Goal: Task Accomplishment & Management: Use online tool/utility

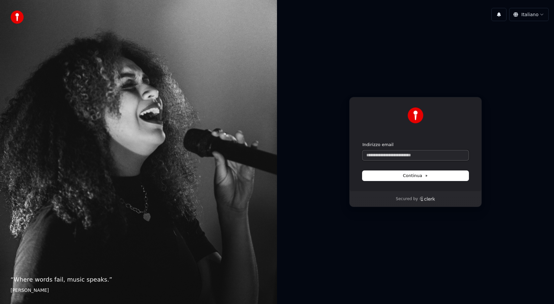
click at [400, 153] on input "Indirizzo email" at bounding box center [415, 155] width 106 height 10
click at [409, 175] on span "Continua" at bounding box center [415, 176] width 25 height 6
type input "**********"
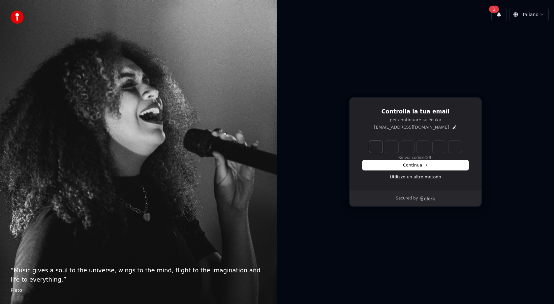
click at [378, 148] on input "Enter verification code" at bounding box center [421, 147] width 105 height 12
type input "******"
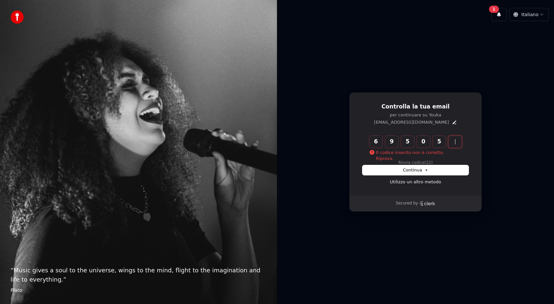
type input "******"
click at [411, 170] on span "Continua" at bounding box center [415, 170] width 25 height 6
click at [379, 144] on input "Enter verification code" at bounding box center [421, 142] width 105 height 12
paste input "******"
type input "******"
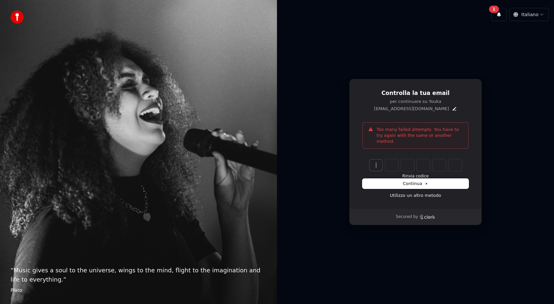
click at [407, 184] on button "Continua" at bounding box center [415, 184] width 106 height 10
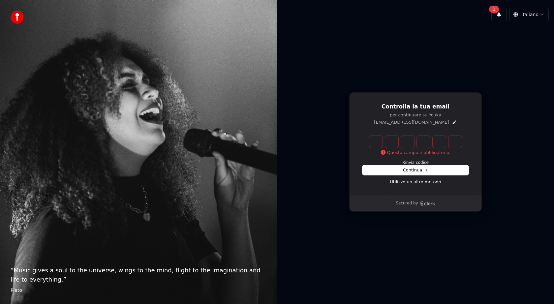
click at [375, 144] on input "Enter verification code" at bounding box center [421, 142] width 105 height 12
paste input "******"
type input "******"
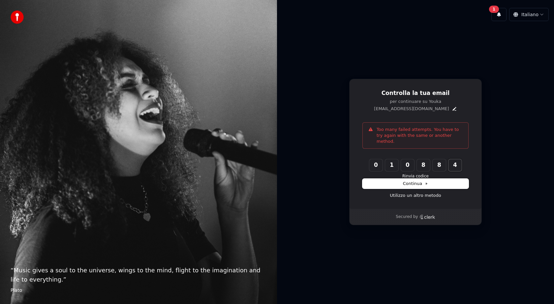
click at [403, 179] on button "Continua" at bounding box center [415, 184] width 106 height 10
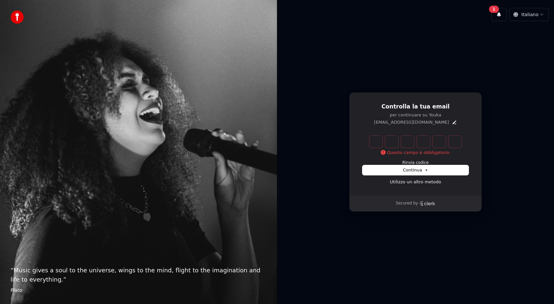
click at [378, 142] on input "Enter verification code" at bounding box center [421, 142] width 105 height 12
paste input "******"
type input "******"
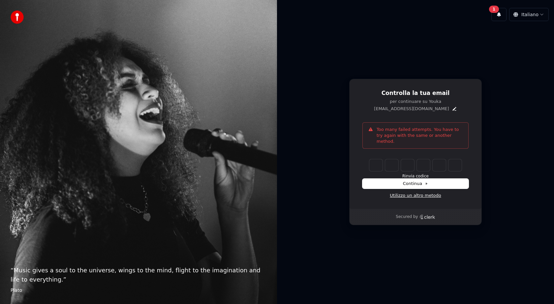
click at [409, 193] on link "Utilizzo un altro metodo" at bounding box center [414, 195] width 51 height 6
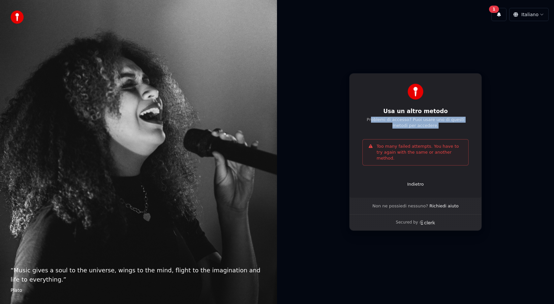
drag, startPoint x: 366, startPoint y: 121, endPoint x: 432, endPoint y: 131, distance: 66.7
click at [433, 132] on div "Usa un altro metodo Problemi di accesso? Puoi usare uno di questi metodi per ac…" at bounding box center [415, 135] width 132 height 125
click at [432, 131] on div "Usa un altro metodo Problemi di accesso? Puoi usare uno di questi metodi per ac…" at bounding box center [415, 135] width 132 height 125
click at [415, 181] on p "Indietro" at bounding box center [415, 184] width 16 height 6
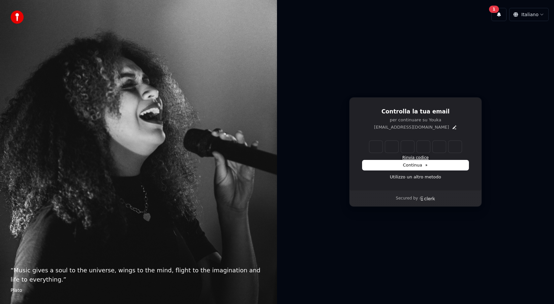
click at [415, 157] on button "Rinvia codice" at bounding box center [415, 157] width 26 height 5
click at [376, 146] on input "Enter verification code" at bounding box center [415, 147] width 92 height 12
paste input "******"
type input "******"
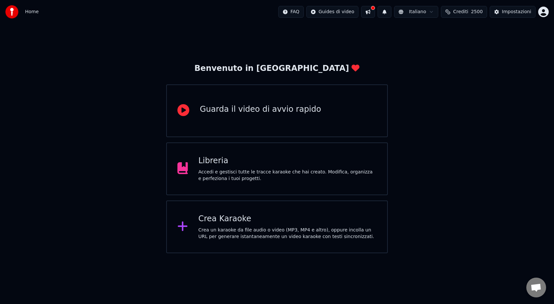
click at [241, 211] on div "Crea Karaoke Crea un karaoke da file audio o video (MP3, MP4 e altro), oppure i…" at bounding box center [276, 226] width 221 height 53
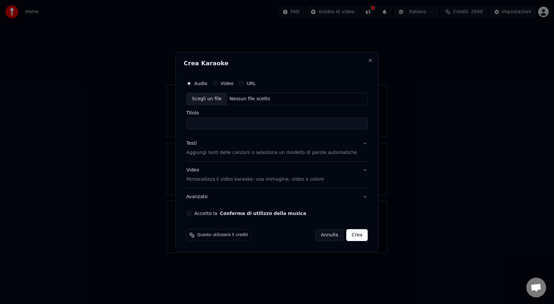
click at [265, 98] on div "Nessun file scelto" at bounding box center [250, 99] width 46 height 7
click at [224, 84] on div "Video" at bounding box center [223, 83] width 21 height 5
click at [218, 83] on button "Video" at bounding box center [215, 83] width 5 height 5
click at [223, 96] on div "Scegli un file" at bounding box center [206, 99] width 40 height 12
click at [239, 124] on input "**********" at bounding box center [276, 124] width 181 height 12
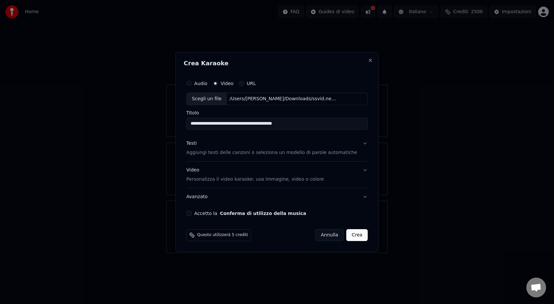
click at [239, 124] on input "**********" at bounding box center [276, 124] width 181 height 12
click at [239, 123] on input "**********" at bounding box center [276, 124] width 181 height 12
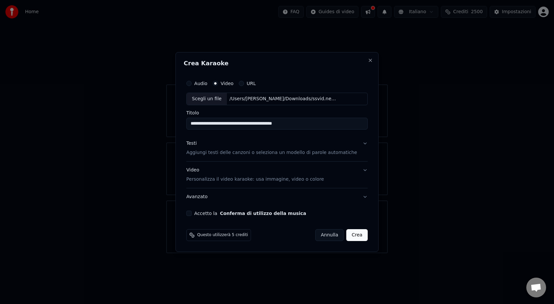
click at [239, 123] on input "**********" at bounding box center [276, 124] width 181 height 12
type input "*******"
click at [238, 151] on p "Aggiungi testi delle canzoni o seleziona un modello di parole automatiche" at bounding box center [271, 152] width 171 height 7
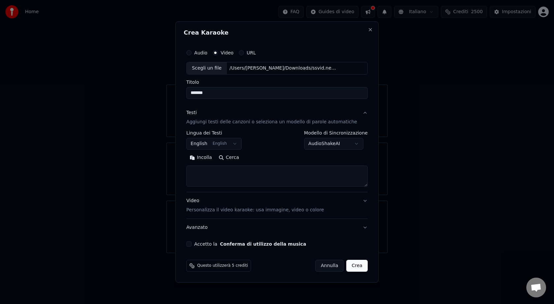
click at [215, 171] on textarea at bounding box center [276, 175] width 181 height 21
paste textarea "**********"
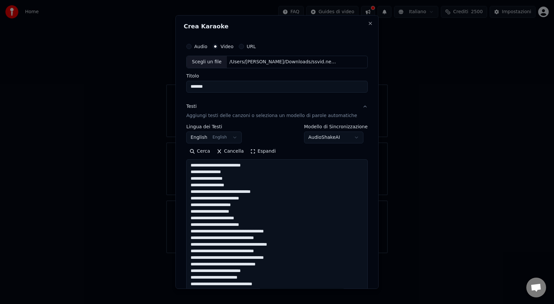
scroll to position [245, 0]
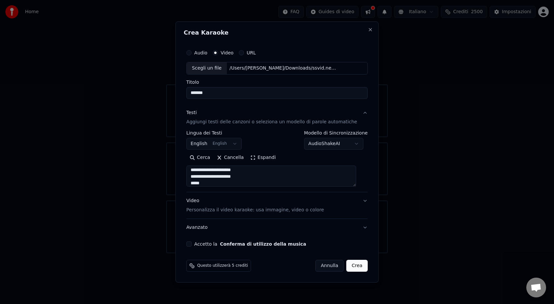
type textarea "**********"
click at [224, 142] on button "English English" at bounding box center [213, 144] width 55 height 12
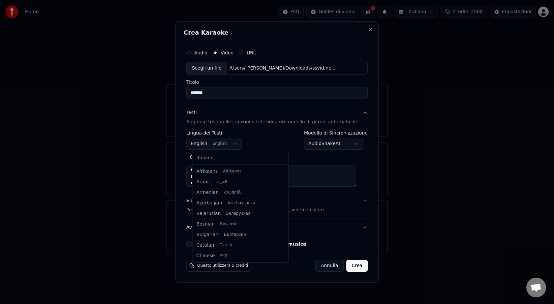
scroll to position [53, 0]
select select "**"
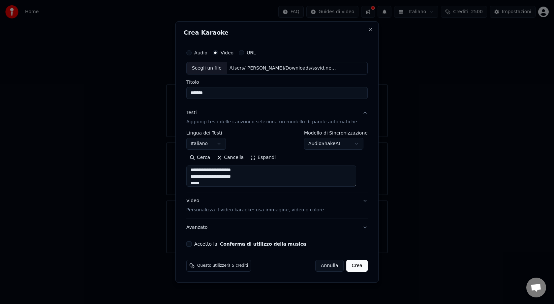
scroll to position [248, 0]
click at [274, 213] on p "Personalizza il video karaoke: usa immagine, video o colore" at bounding box center [254, 210] width 137 height 7
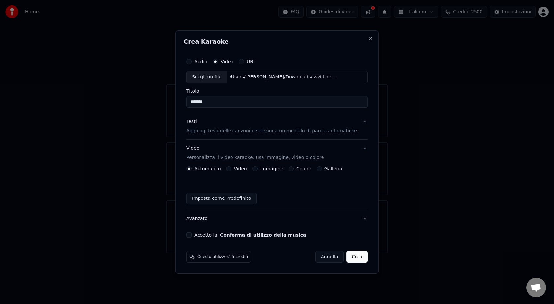
click at [293, 169] on button "Colore" at bounding box center [290, 168] width 5 height 5
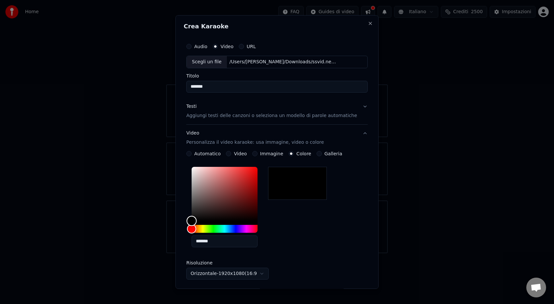
drag, startPoint x: 196, startPoint y: 221, endPoint x: 181, endPoint y: 222, distance: 15.8
click at [181, 222] on body "**********" at bounding box center [277, 126] width 554 height 253
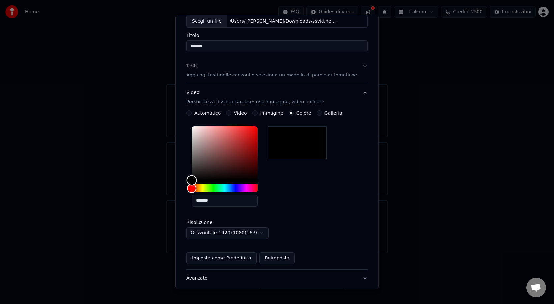
scroll to position [85, 0]
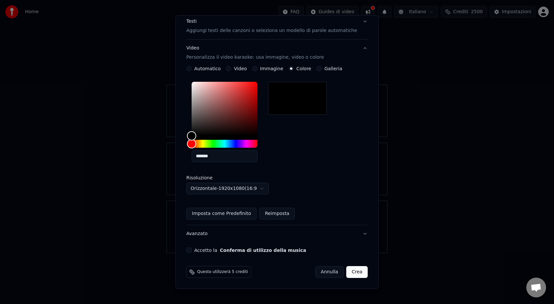
click at [191, 250] on button "Accetto la Conferma di utilizzo della musica" at bounding box center [188, 249] width 5 height 5
click at [355, 274] on button "Crea" at bounding box center [356, 272] width 21 height 12
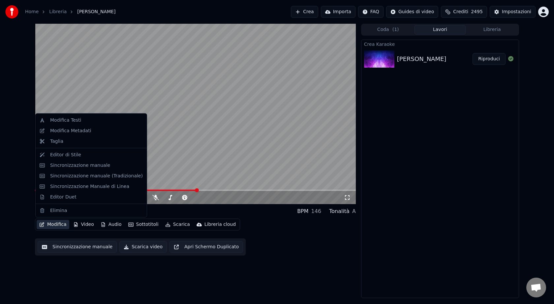
click at [61, 222] on button "Modifica" at bounding box center [53, 224] width 33 height 9
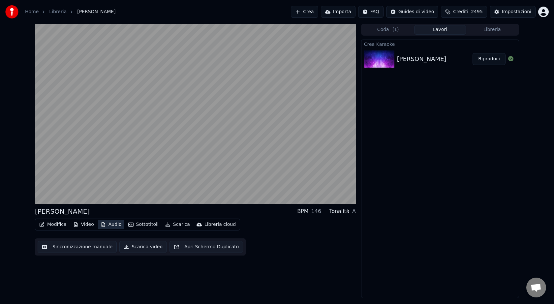
click at [114, 226] on button "Audio" at bounding box center [111, 224] width 26 height 9
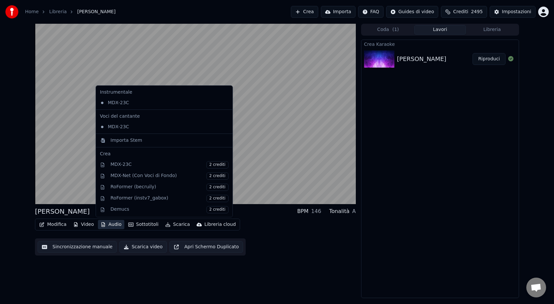
click at [114, 226] on button "Audio" at bounding box center [111, 224] width 26 height 9
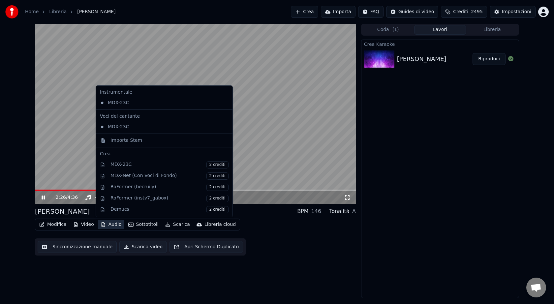
click at [414, 163] on div "Crea Karaoke [PERSON_NAME]" at bounding box center [440, 169] width 158 height 258
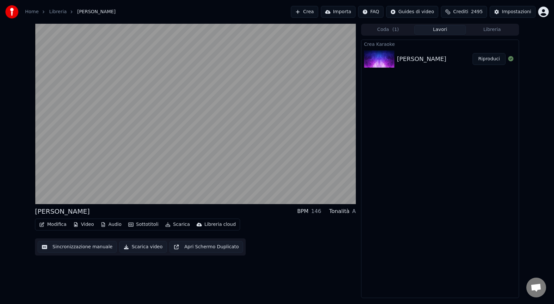
click at [148, 224] on button "Sottotitoli" at bounding box center [144, 224] width 36 height 9
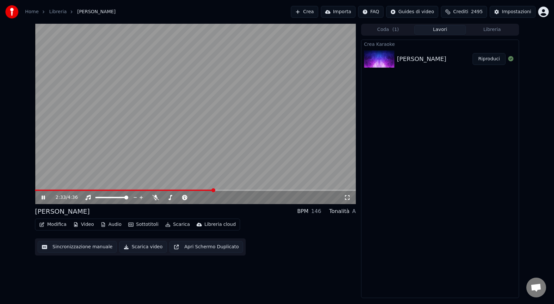
click at [483, 129] on div "Crea Karaoke [PERSON_NAME]" at bounding box center [440, 169] width 158 height 258
click at [513, 15] on div "Impostazioni" at bounding box center [516, 12] width 29 height 7
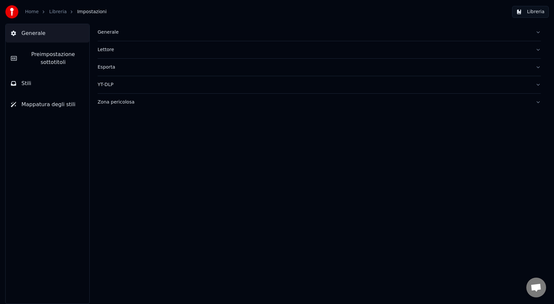
click at [108, 32] on div "Generale" at bounding box center [314, 32] width 432 height 7
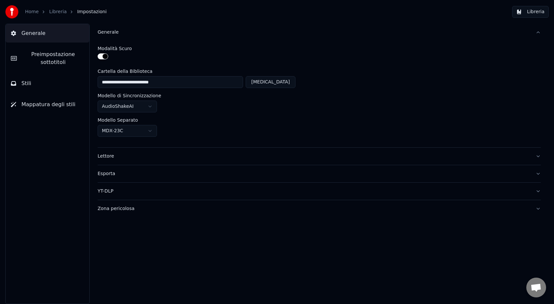
click at [112, 155] on div "Lettore" at bounding box center [314, 156] width 432 height 7
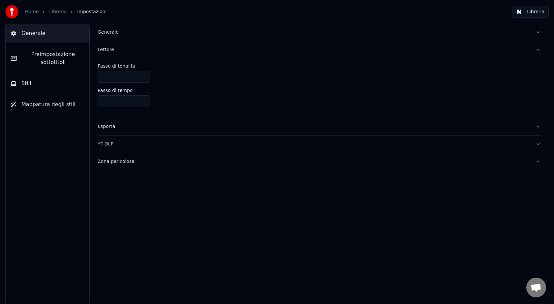
click at [127, 129] on div "Esporta" at bounding box center [314, 126] width 432 height 7
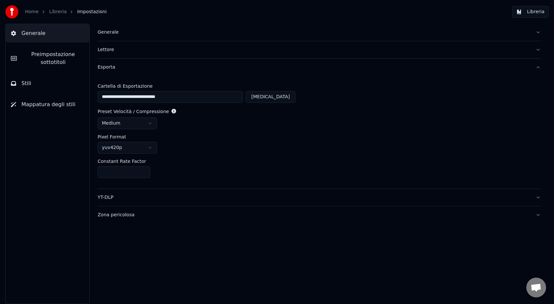
click at [65, 60] on span "Preimpostazione sottotitoli" at bounding box center [53, 58] width 62 height 16
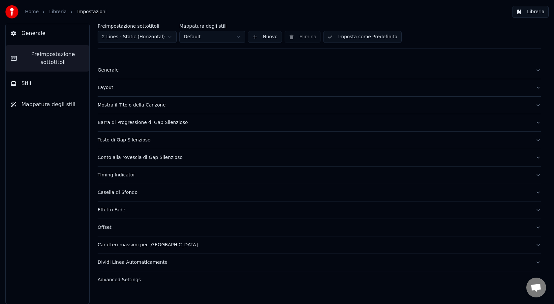
click at [127, 70] on div "Generale" at bounding box center [314, 70] width 432 height 7
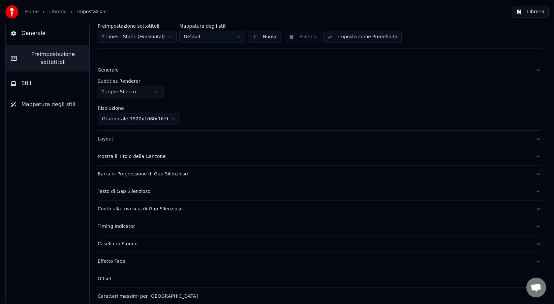
click at [121, 137] on div "Layout" at bounding box center [314, 139] width 432 height 7
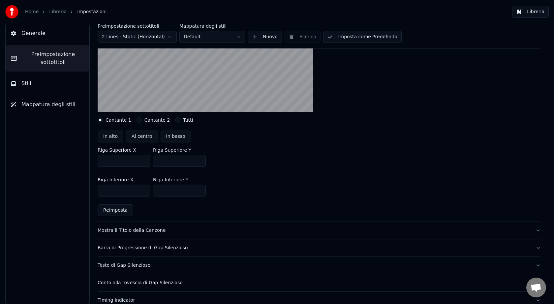
scroll to position [121, 0]
click at [247, 232] on div "Mostra il Titolo della Canzone" at bounding box center [314, 229] width 432 height 7
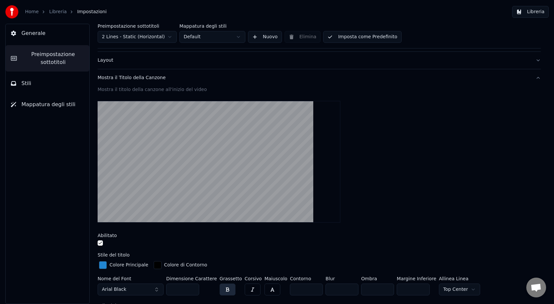
scroll to position [0, 0]
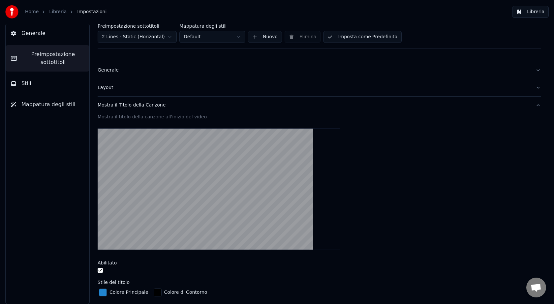
click at [100, 270] on button "button" at bounding box center [100, 270] width 5 height 5
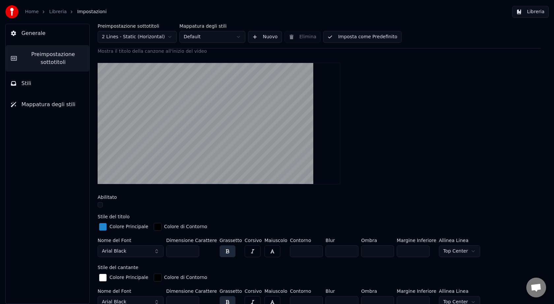
scroll to position [66, 0]
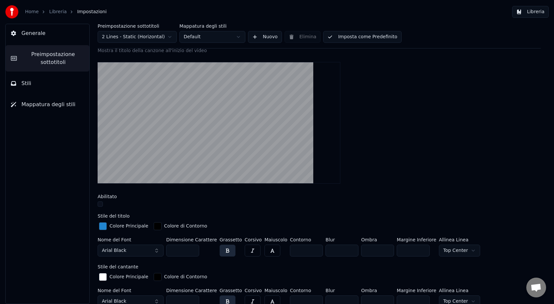
click at [104, 228] on div "button" at bounding box center [103, 226] width 8 height 8
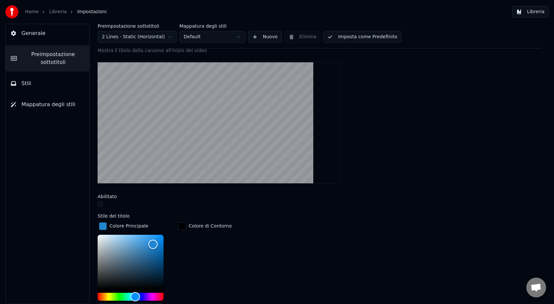
click at [104, 228] on div "button" at bounding box center [103, 226] width 8 height 8
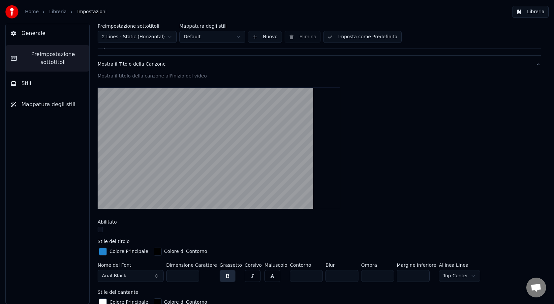
scroll to position [0, 0]
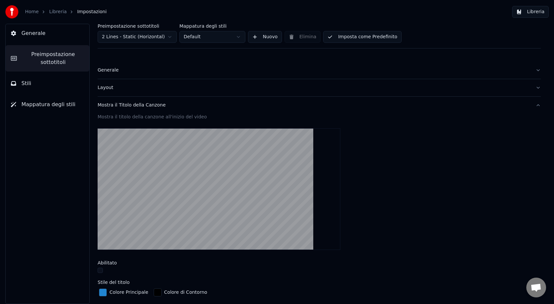
click at [187, 105] on div "Mostra il Titolo della Canzone" at bounding box center [314, 105] width 432 height 7
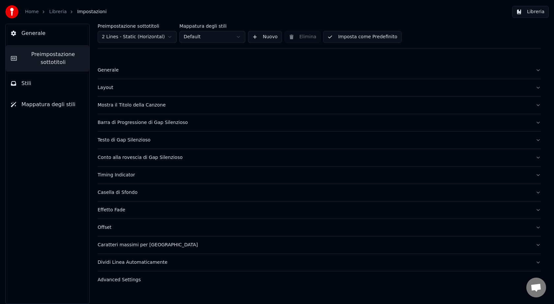
click at [153, 142] on div "Testo di Gap Silenzioso" at bounding box center [314, 140] width 432 height 7
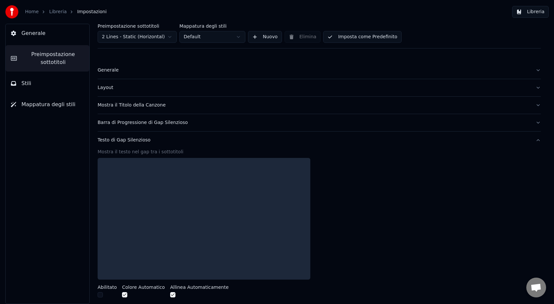
click at [153, 142] on div "Testo di Gap Silenzioso" at bounding box center [314, 140] width 432 height 7
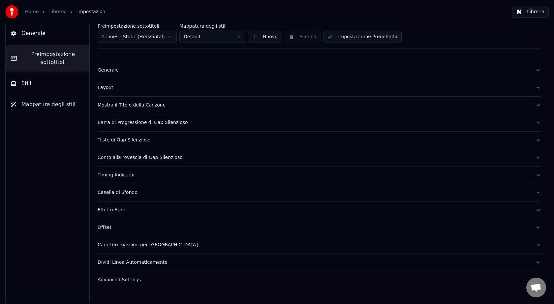
click at [199, 124] on div "Barra di Progressione di Gap Silenzioso" at bounding box center [314, 122] width 432 height 7
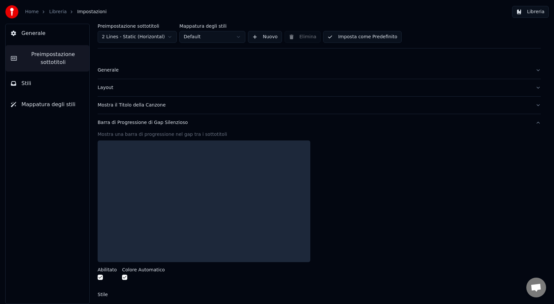
click at [199, 124] on div "Barra di Progressione di Gap Silenzioso" at bounding box center [314, 122] width 432 height 7
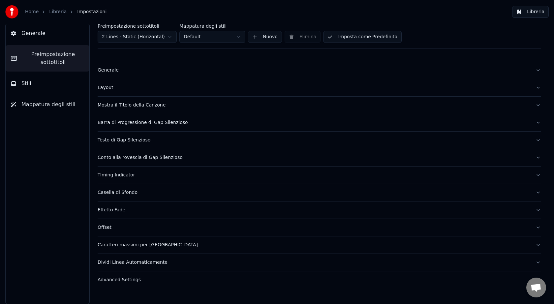
click at [183, 102] on div "Mostra il Titolo della Canzone" at bounding box center [314, 105] width 432 height 7
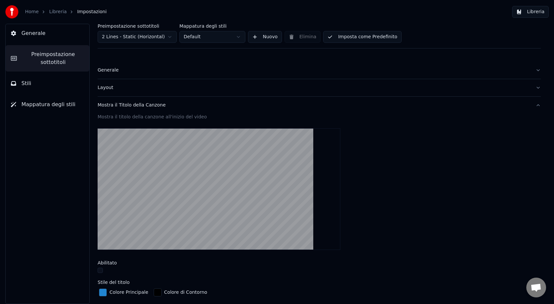
click at [183, 102] on div "Mostra il Titolo della Canzone" at bounding box center [314, 105] width 432 height 7
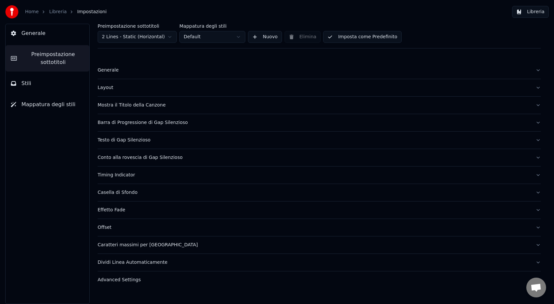
click at [167, 64] on button "Generale" at bounding box center [319, 70] width 443 height 17
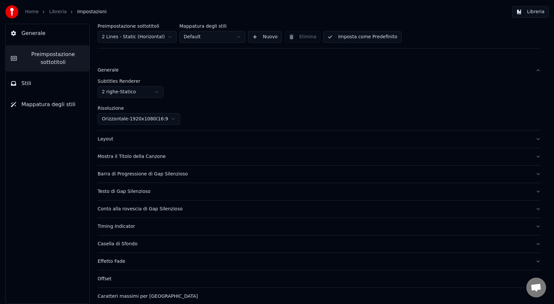
click at [165, 67] on div "Generale" at bounding box center [314, 70] width 432 height 7
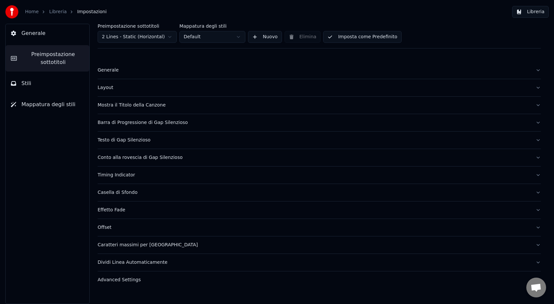
click at [161, 87] on div "Layout" at bounding box center [314, 87] width 432 height 7
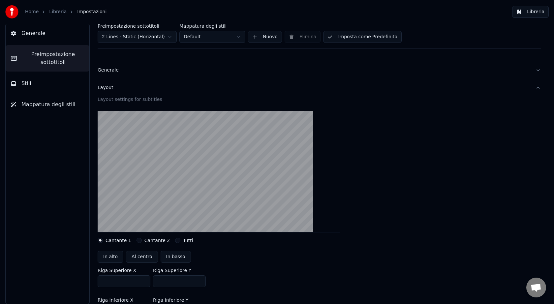
click at [126, 90] on div "Layout" at bounding box center [314, 87] width 432 height 7
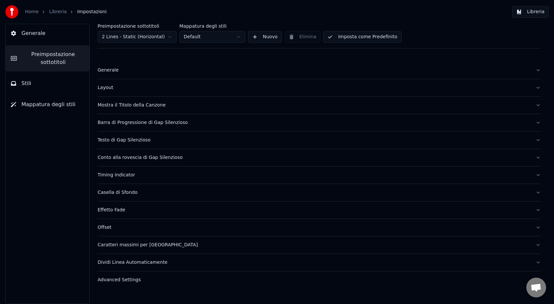
click at [48, 78] on button "Stili" at bounding box center [48, 83] width 84 height 18
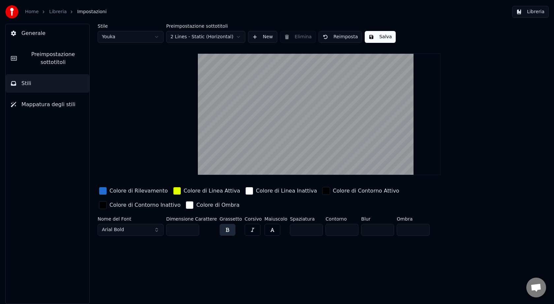
click at [173, 192] on div "button" at bounding box center [177, 191] width 8 height 8
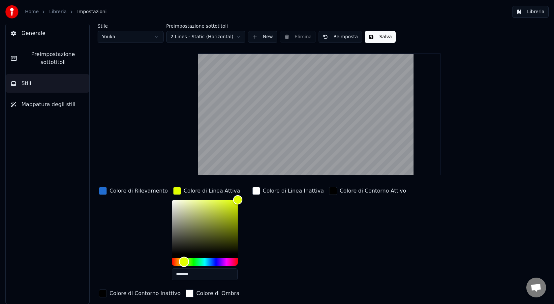
type input "*******"
click at [221, 261] on div "Hue" at bounding box center [205, 262] width 66 height 8
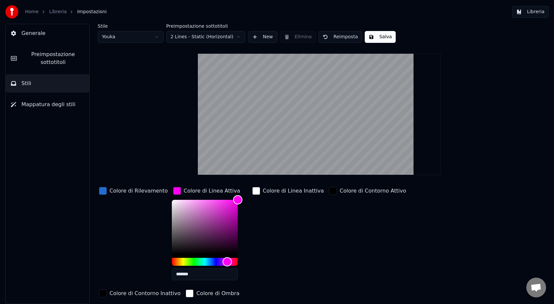
click at [103, 190] on div "button" at bounding box center [103, 191] width 8 height 8
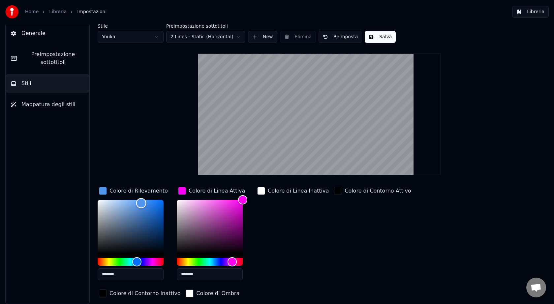
drag, startPoint x: 141, startPoint y: 203, endPoint x: 61, endPoint y: 191, distance: 80.6
click at [61, 191] on div "Generale Preimpostazione sottotitoli Stili Mappatura degli stili Stile Youka Pr…" at bounding box center [277, 164] width 554 height 280
type input "*******"
drag, startPoint x: 203, startPoint y: 212, endPoint x: 148, endPoint y: 192, distance: 59.3
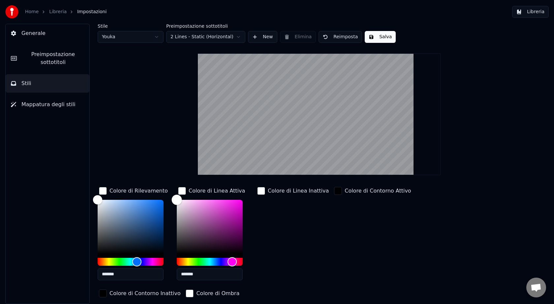
click at [148, 192] on div "Colore di Rilevamento ******* Colore di Linea Attiva ******* Colore di Linea In…" at bounding box center [291, 243] width 387 height 114
click at [152, 262] on div "Hue" at bounding box center [131, 262] width 66 height 8
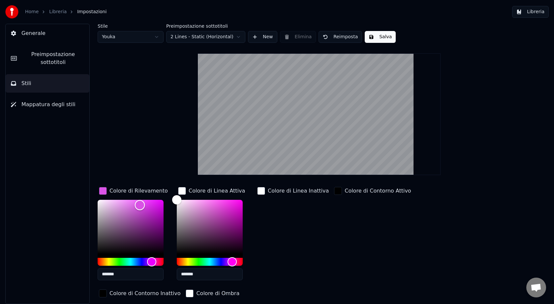
type input "*******"
drag, startPoint x: 113, startPoint y: 214, endPoint x: 213, endPoint y: 181, distance: 105.0
click at [213, 181] on div "Stile Youka Preimpostazione sottotitoli 2 Lines - Static (Horizontal) New Elimi…" at bounding box center [319, 175] width 443 height 303
click at [57, 14] on link "Libreria" at bounding box center [57, 12] width 17 height 7
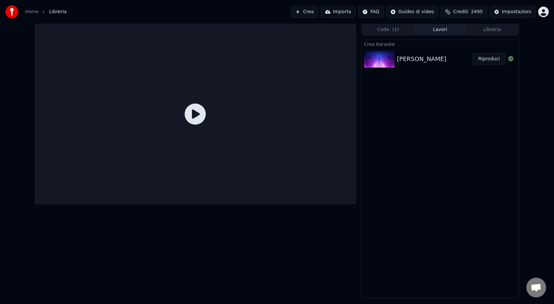
click at [35, 10] on link "Home" at bounding box center [32, 12] width 14 height 7
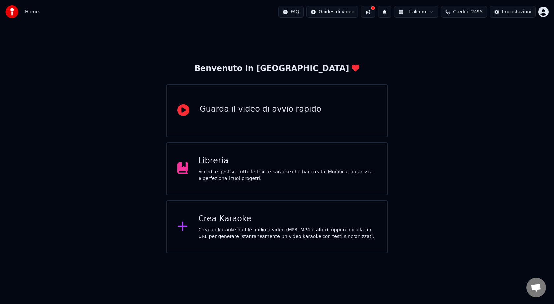
click at [40, 14] on div "Home FAQ Guides di video Italiano Crediti 2495 Impostazioni" at bounding box center [277, 12] width 554 height 24
click at [30, 12] on span "Home" at bounding box center [32, 12] width 14 height 7
click at [244, 214] on div "Crea Karaoke" at bounding box center [287, 219] width 178 height 11
click at [546, 13] on html "Home FAQ Guides di video Italiano Crediti 2495 Impostazioni Benvenuto in [GEOGR…" at bounding box center [277, 126] width 554 height 253
click at [545, 13] on html "Home FAQ Guides di video Italiano Crediti 2495 Impostazioni Benvenuto in [GEOGR…" at bounding box center [277, 126] width 554 height 253
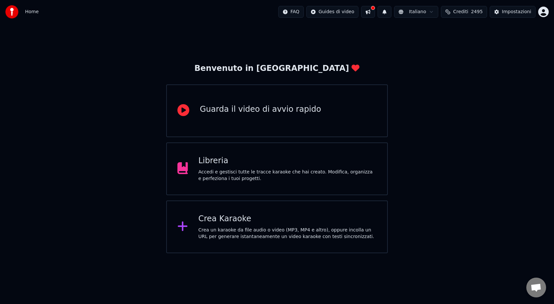
click at [516, 11] on div "Impostazioni" at bounding box center [516, 12] width 29 height 7
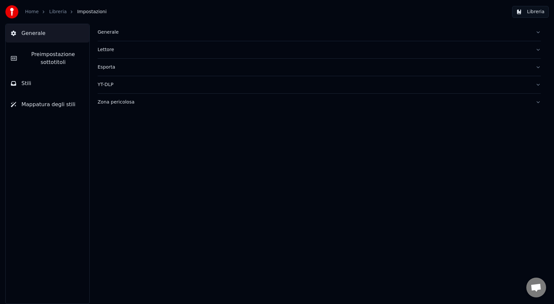
click at [57, 11] on link "Libreria" at bounding box center [57, 12] width 17 height 7
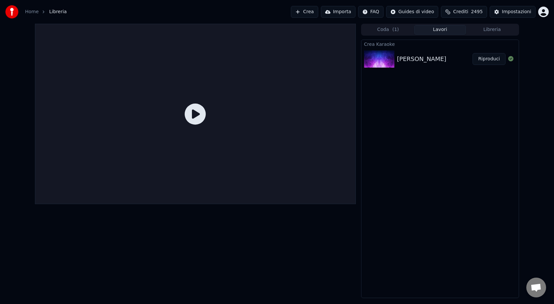
click at [196, 113] on icon at bounding box center [195, 113] width 21 height 21
click at [194, 115] on icon at bounding box center [195, 113] width 21 height 21
click at [370, 58] on img at bounding box center [379, 58] width 30 height 17
click at [486, 58] on button "Riproduci" at bounding box center [488, 59] width 33 height 12
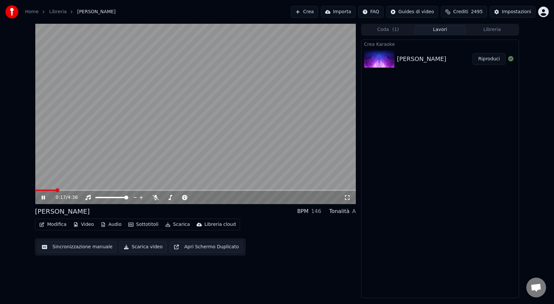
click at [42, 196] on icon at bounding box center [47, 197] width 15 height 5
click at [43, 196] on icon at bounding box center [43, 197] width 4 height 5
click at [43, 196] on icon at bounding box center [43, 197] width 3 height 4
click at [509, 12] on div "Impostazioni" at bounding box center [516, 12] width 29 height 7
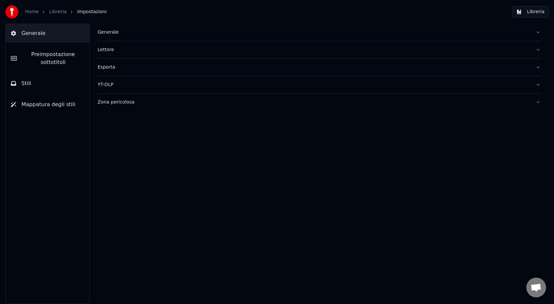
click at [58, 59] on span "Preimpostazione sottotitoli" at bounding box center [53, 58] width 62 height 16
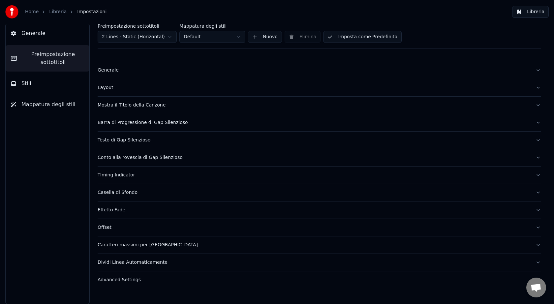
click at [142, 88] on div "Layout" at bounding box center [314, 87] width 432 height 7
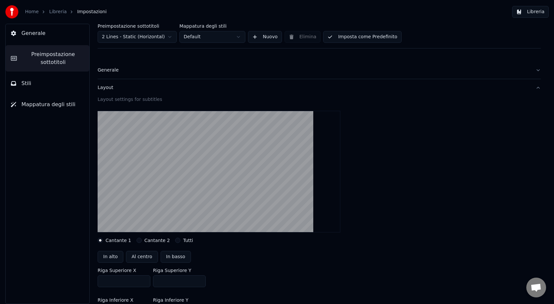
click at [142, 88] on div "Layout" at bounding box center [314, 87] width 432 height 7
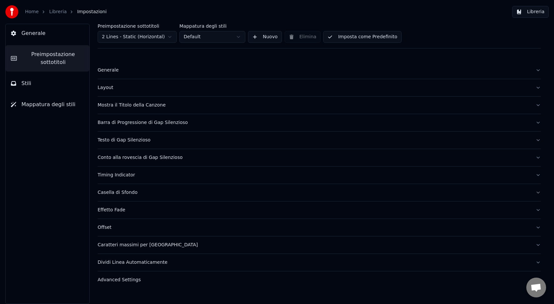
click at [137, 72] on div "Generale" at bounding box center [314, 70] width 432 height 7
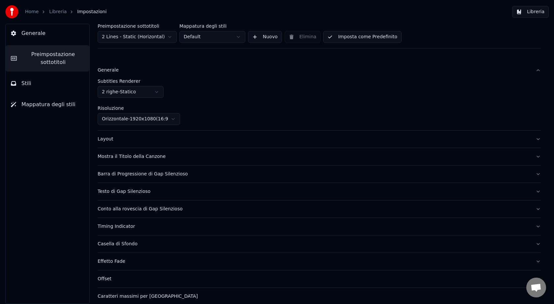
click at [137, 72] on div "Generale" at bounding box center [314, 70] width 432 height 7
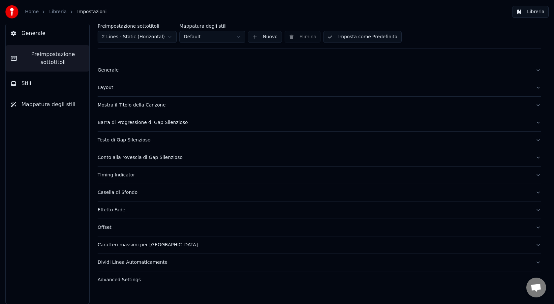
click at [133, 95] on button "Layout" at bounding box center [319, 87] width 443 height 17
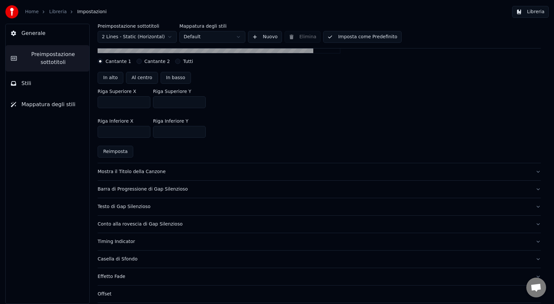
scroll to position [235, 0]
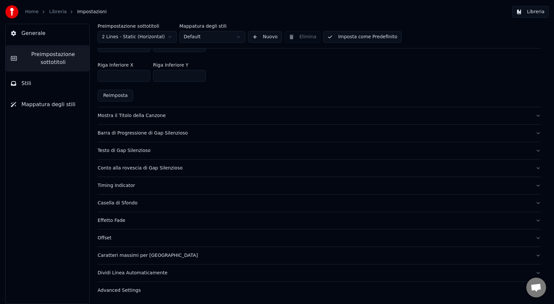
click at [65, 87] on button "Stili" at bounding box center [48, 83] width 84 height 18
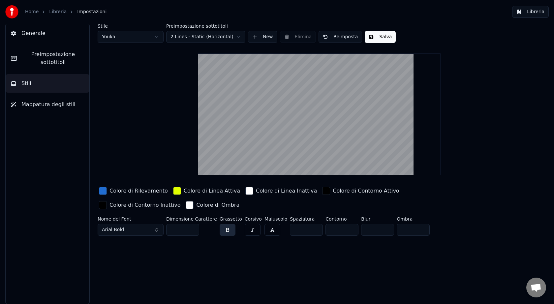
click at [173, 189] on div "button" at bounding box center [177, 191] width 8 height 8
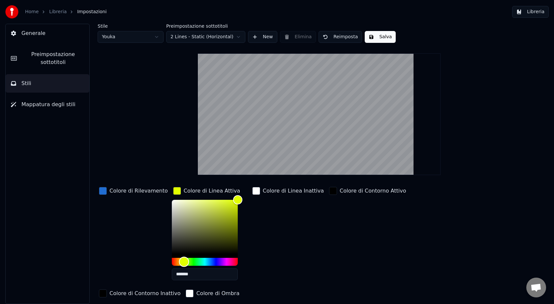
type input "*******"
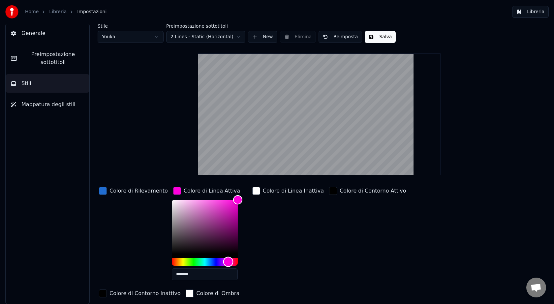
click at [222, 262] on div "Hue" at bounding box center [205, 262] width 66 height 8
click at [124, 192] on div "Colore di Rilevamento" at bounding box center [138, 191] width 58 height 8
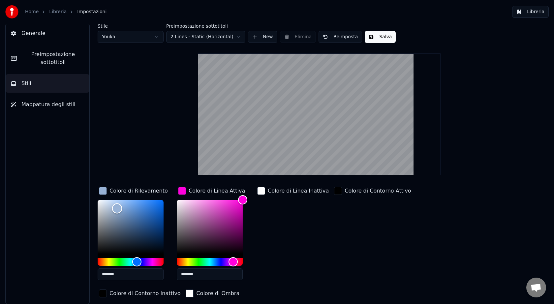
type input "*******"
drag, startPoint x: 117, startPoint y: 208, endPoint x: 60, endPoint y: 169, distance: 69.5
click at [60, 169] on div "Generale Preimpostazione sottotitoli Stili Mappatura degli stili Stile Youka Pr…" at bounding box center [277, 164] width 554 height 280
click at [182, 288] on div "Colore di Contorno Inattivo" at bounding box center [140, 294] width 84 height 12
click at [382, 36] on button "Salva" at bounding box center [379, 37] width 31 height 12
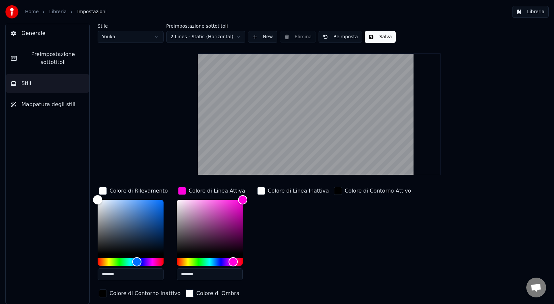
click at [531, 11] on button "Libreria" at bounding box center [530, 12] width 37 height 12
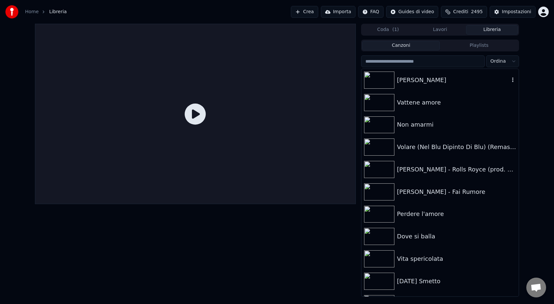
click at [382, 79] on img at bounding box center [379, 80] width 30 height 17
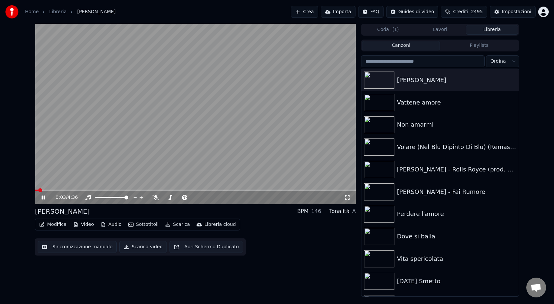
click at [49, 190] on span at bounding box center [195, 189] width 321 height 1
click at [67, 190] on span at bounding box center [195, 189] width 321 height 1
click at [132, 133] on video at bounding box center [195, 114] width 321 height 180
click at [252, 198] on div "0:32 / 4:36" at bounding box center [200, 197] width 288 height 7
click at [235, 123] on video at bounding box center [195, 114] width 321 height 180
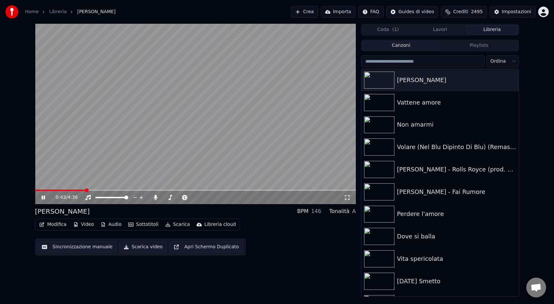
click at [147, 224] on button "Sottotitoli" at bounding box center [144, 224] width 36 height 9
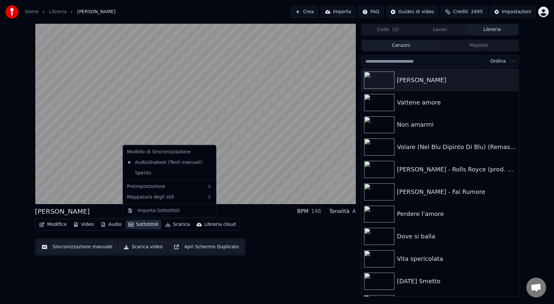
click at [145, 225] on button "Sottotitoli" at bounding box center [144, 224] width 36 height 9
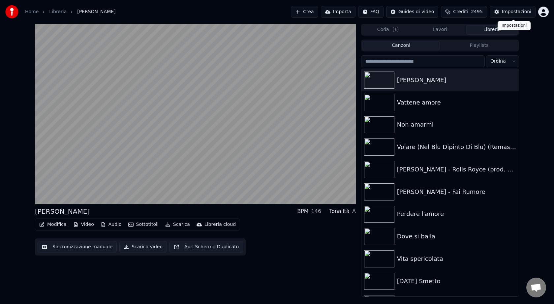
click at [511, 11] on div "Impostazioni" at bounding box center [516, 12] width 29 height 7
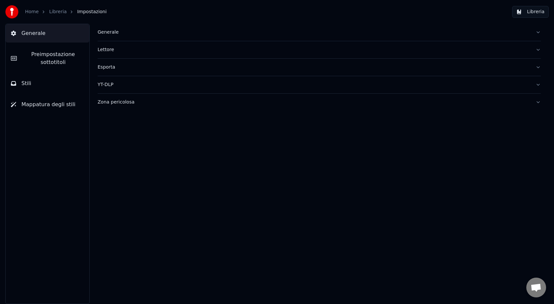
click at [42, 33] on span "Generale" at bounding box center [33, 33] width 24 height 8
click at [100, 33] on div "Generale" at bounding box center [314, 32] width 432 height 7
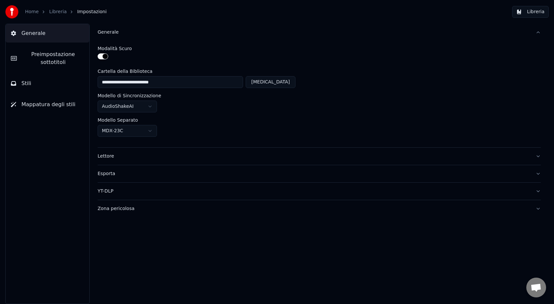
click at [52, 60] on span "Preimpostazione sottotitoli" at bounding box center [53, 58] width 62 height 16
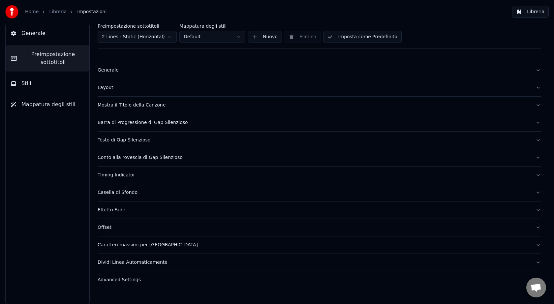
click at [107, 69] on div "Generale" at bounding box center [314, 70] width 432 height 7
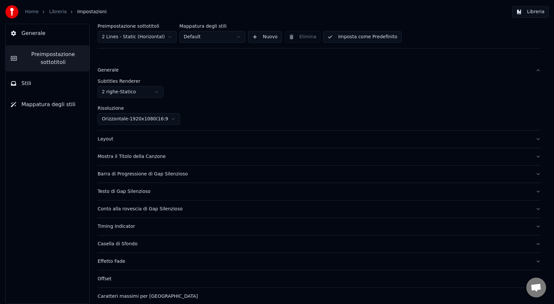
click at [120, 138] on div "Layout" at bounding box center [314, 139] width 432 height 7
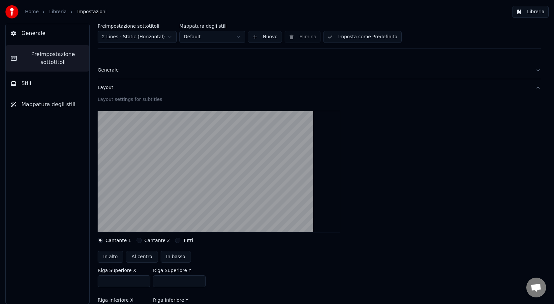
click at [41, 85] on button "Stili" at bounding box center [48, 83] width 84 height 18
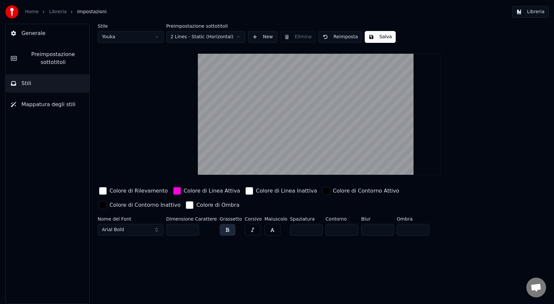
click at [135, 226] on button "Arial Bold" at bounding box center [131, 230] width 66 height 12
click at [153, 231] on button "Arial Bold" at bounding box center [131, 230] width 66 height 12
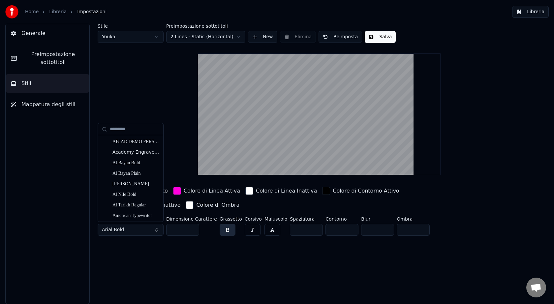
click at [159, 228] on button "Arial Bold" at bounding box center [131, 230] width 66 height 12
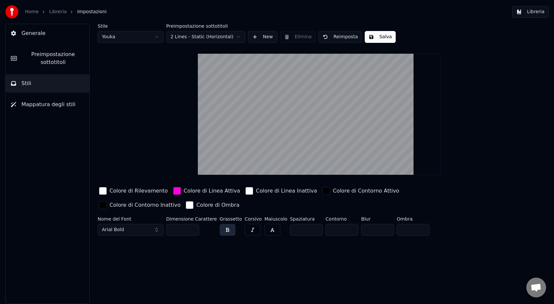
click at [159, 228] on button "Arial Bold" at bounding box center [131, 230] width 66 height 12
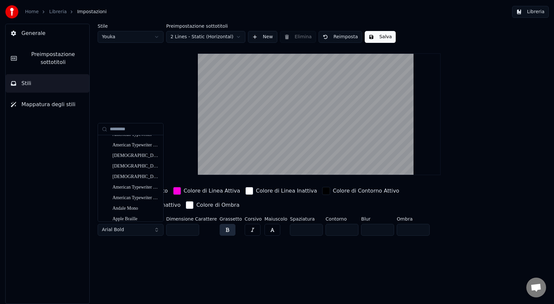
scroll to position [99, 0]
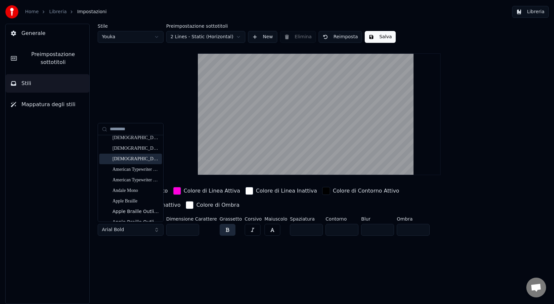
click at [155, 73] on div "Stile Youka Preimpostazione sottotitoli 2 Lines - Static (Horizontal) New Elimi…" at bounding box center [319, 131] width 443 height 215
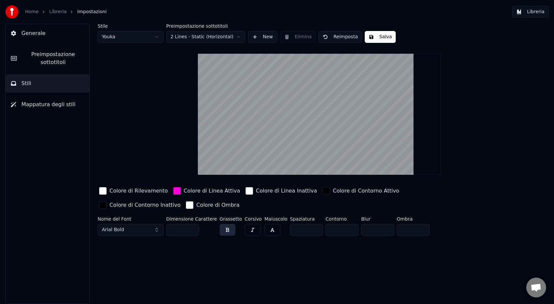
click at [53, 62] on span "Preimpostazione sottotitoli" at bounding box center [53, 58] width 62 height 16
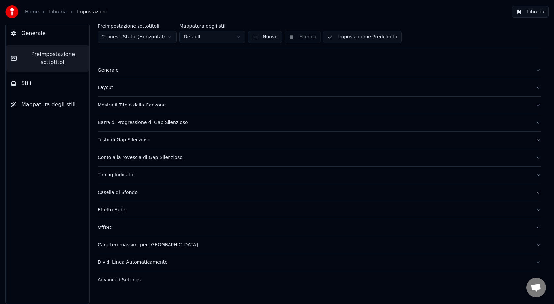
click at [56, 11] on link "Libreria" at bounding box center [57, 12] width 17 height 7
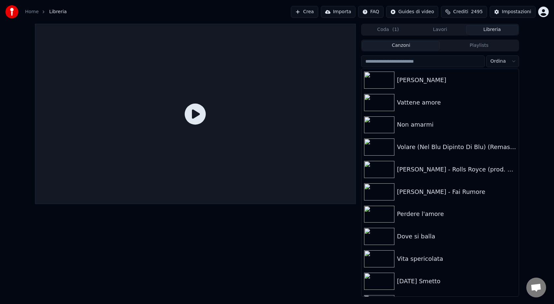
click at [203, 108] on icon at bounding box center [195, 113] width 21 height 21
click at [197, 115] on icon at bounding box center [195, 113] width 21 height 21
click at [404, 80] on div "[PERSON_NAME]" at bounding box center [453, 79] width 112 height 9
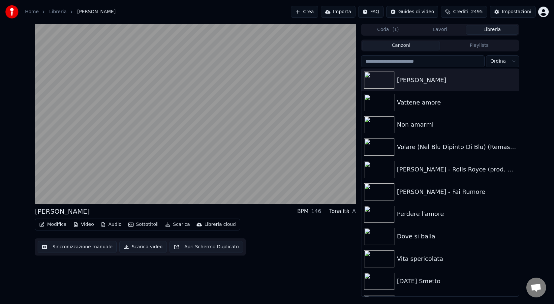
click at [141, 224] on button "Sottotitoli" at bounding box center [144, 224] width 36 height 9
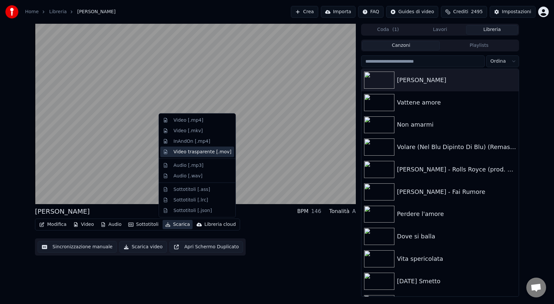
click at [199, 151] on div "Video trasparente [.mov]" at bounding box center [202, 151] width 58 height 7
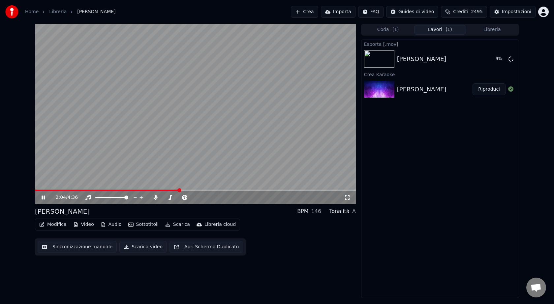
click at [43, 199] on icon at bounding box center [47, 197] width 15 height 5
click at [521, 12] on div "Impostazioni" at bounding box center [516, 12] width 29 height 7
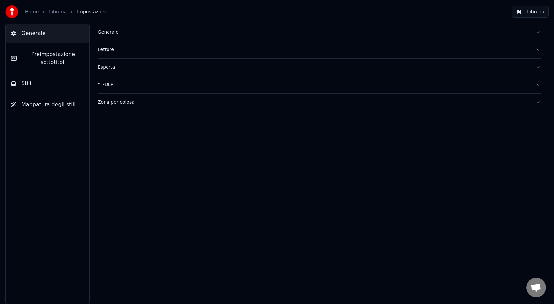
click at [114, 69] on div "Esporta" at bounding box center [314, 67] width 432 height 7
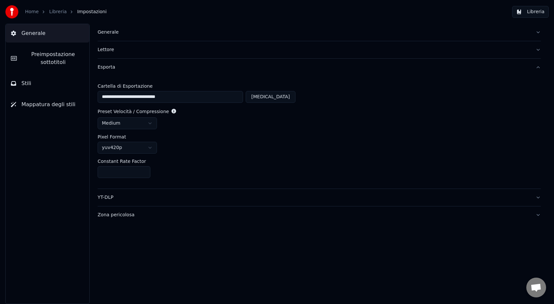
click at [130, 123] on html "**********" at bounding box center [277, 152] width 554 height 304
click at [251, 141] on html "**********" at bounding box center [277, 152] width 554 height 304
click at [145, 148] on html "**********" at bounding box center [277, 152] width 554 height 304
click at [235, 141] on html "**********" at bounding box center [277, 152] width 554 height 304
click at [227, 145] on div "yuv420p" at bounding box center [319, 148] width 443 height 12
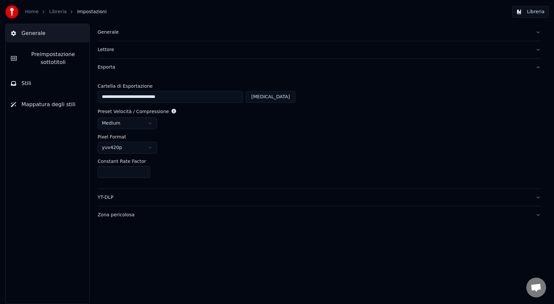
click at [50, 14] on link "Libreria" at bounding box center [57, 12] width 17 height 7
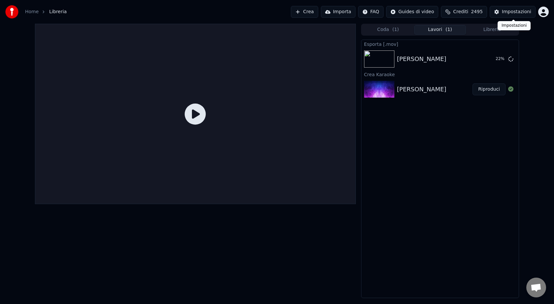
click at [516, 11] on div "Impostazioni" at bounding box center [516, 12] width 29 height 7
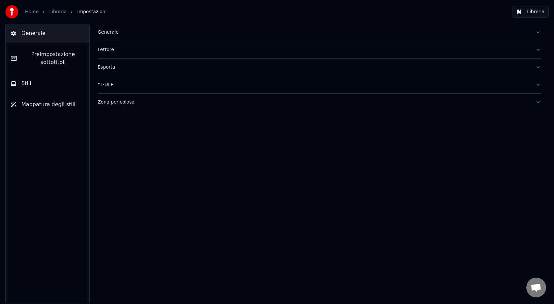
click at [109, 67] on div "Esporta" at bounding box center [314, 67] width 432 height 7
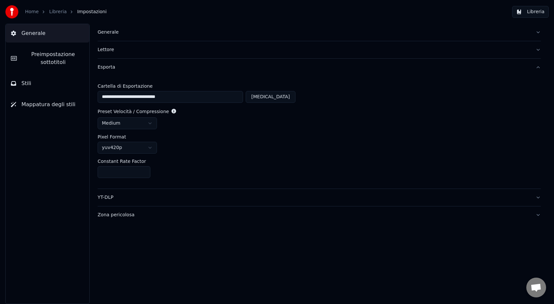
click at [286, 97] on button "[MEDICAL_DATA]" at bounding box center [270, 97] width 50 height 12
click at [535, 15] on button "Libreria" at bounding box center [530, 12] width 37 height 12
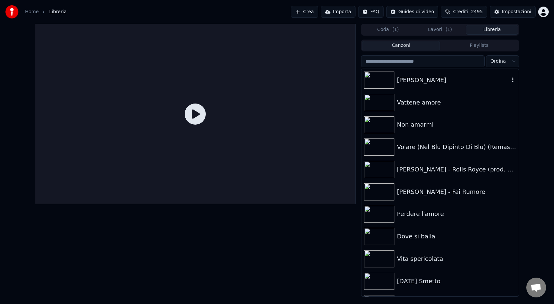
click at [426, 86] on div "[PERSON_NAME]" at bounding box center [439, 80] width 157 height 22
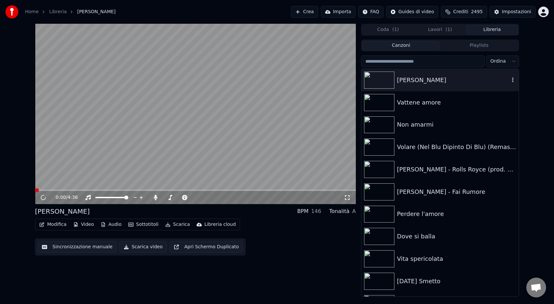
click at [513, 80] on icon "button" at bounding box center [512, 79] width 7 height 5
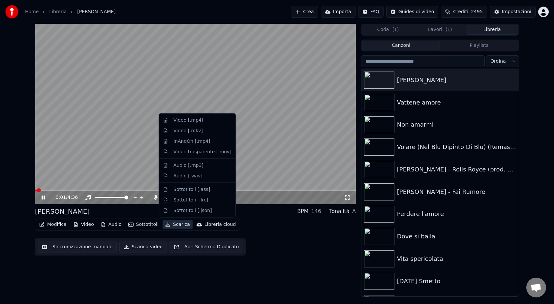
click at [176, 226] on button "Scarica" at bounding box center [177, 224] width 30 height 9
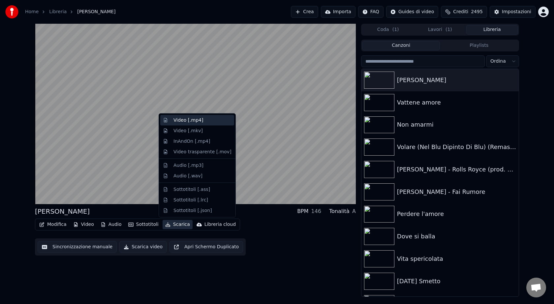
click at [200, 121] on div "Video [.mp4]" at bounding box center [188, 120] width 30 height 7
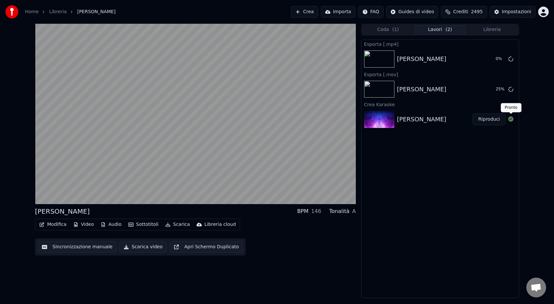
click at [494, 119] on button "Riproduci" at bounding box center [488, 119] width 33 height 12
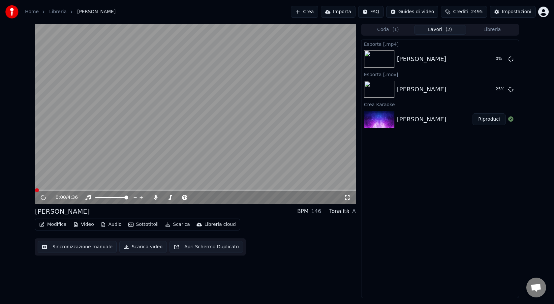
click at [60, 190] on span at bounding box center [195, 189] width 321 height 1
click at [42, 196] on icon at bounding box center [43, 198] width 7 height 8
click at [421, 117] on div "[PERSON_NAME]" at bounding box center [434, 119] width 75 height 9
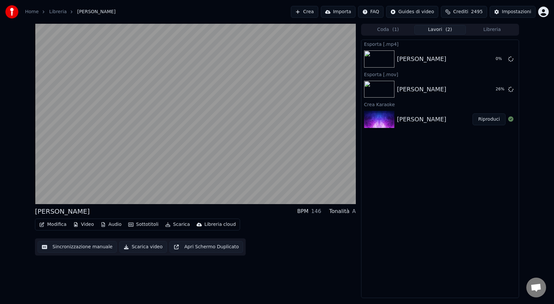
click at [508, 109] on div "[PERSON_NAME]" at bounding box center [439, 119] width 157 height 22
click at [446, 118] on div "[PERSON_NAME]" at bounding box center [434, 119] width 75 height 9
click at [511, 120] on icon at bounding box center [510, 118] width 5 height 5
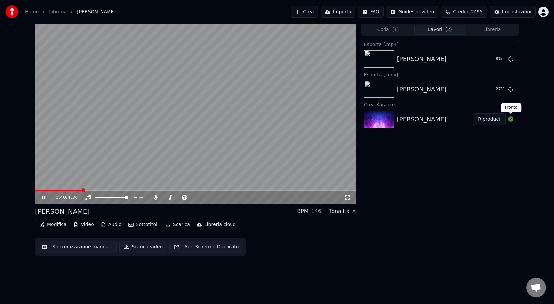
click at [155, 132] on video at bounding box center [195, 114] width 321 height 180
click at [496, 58] on button "Mostra" at bounding box center [491, 59] width 27 height 12
